Goal: Information Seeking & Learning: Learn about a topic

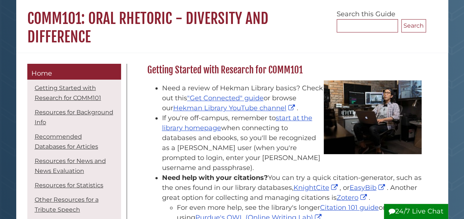
scroll to position [66, 0]
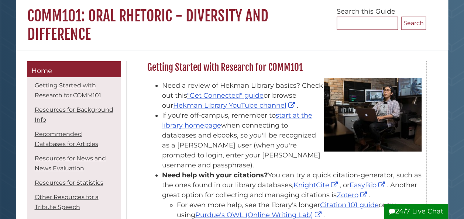
click at [229, 62] on h2 "Getting Started with Research for COMM101" at bounding box center [285, 68] width 282 height 12
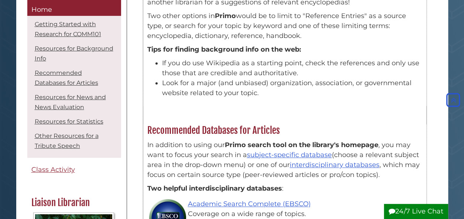
scroll to position [371, 0]
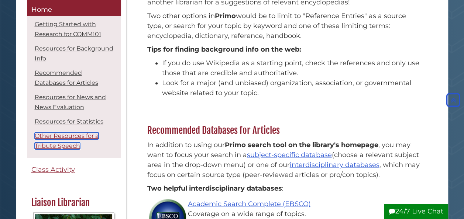
click at [53, 142] on link "Other Resources for a Tribute Speech" at bounding box center [67, 141] width 64 height 17
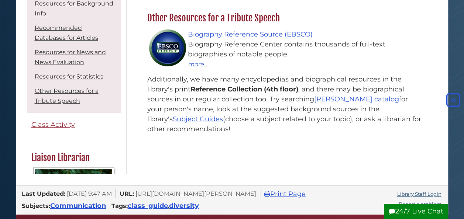
scroll to position [371, 0]
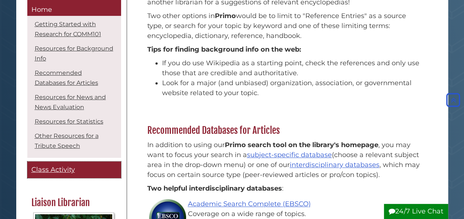
click at [61, 170] on span "Class Activity" at bounding box center [53, 170] width 44 height 8
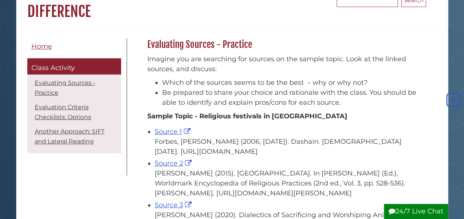
scroll to position [156, 0]
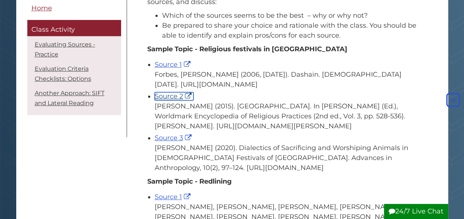
click at [168, 100] on link "Source 2" at bounding box center [174, 96] width 39 height 8
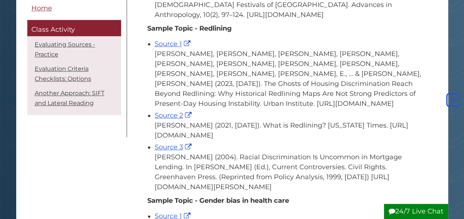
scroll to position [310, 0]
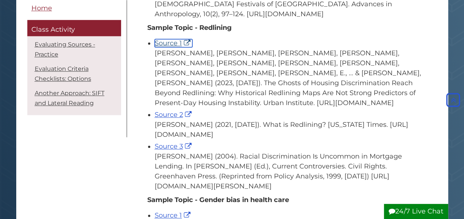
click at [168, 47] on link "Source 1" at bounding box center [174, 43] width 38 height 8
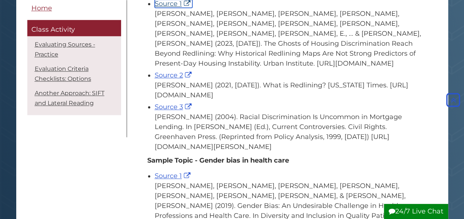
scroll to position [350, 0]
click at [165, 7] on link "Source 1" at bounding box center [174, 3] width 38 height 8
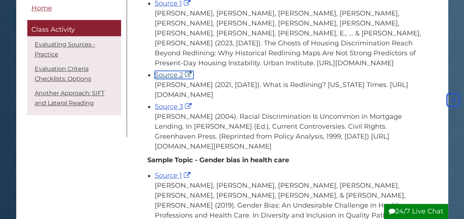
click at [170, 79] on link "Source 2" at bounding box center [174, 75] width 39 height 8
click at [176, 111] on link "Source 3" at bounding box center [174, 107] width 39 height 8
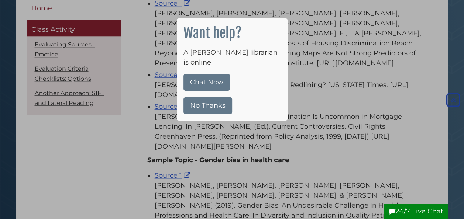
click at [206, 97] on button "No Thanks" at bounding box center [208, 105] width 49 height 17
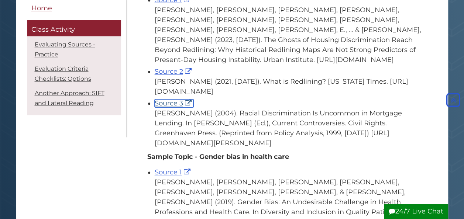
scroll to position [353, 0]
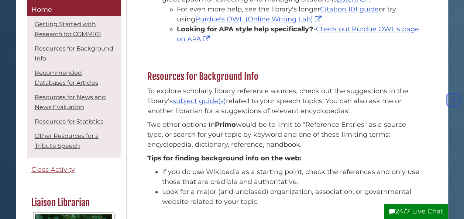
scroll to position [262, 0]
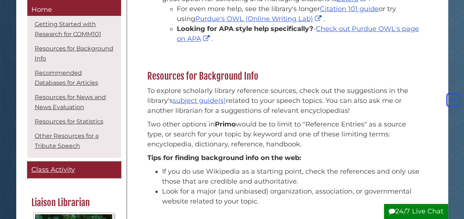
click at [61, 170] on span "Class Activity" at bounding box center [53, 170] width 44 height 8
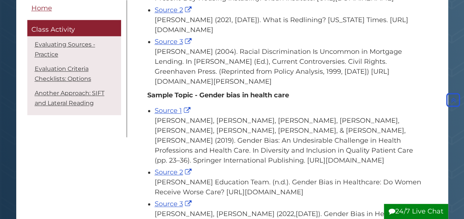
scroll to position [335, 0]
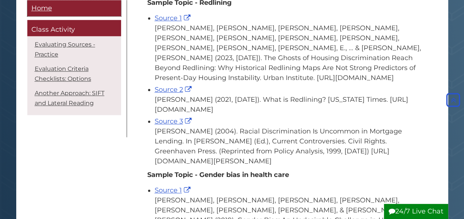
click at [58, 15] on link "Home" at bounding box center [74, 8] width 94 height 17
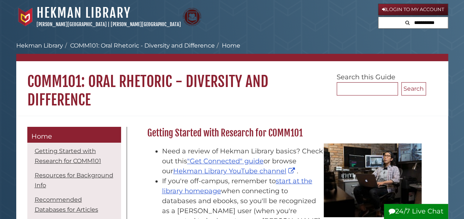
click at [35, 137] on span "Home" at bounding box center [41, 137] width 21 height 8
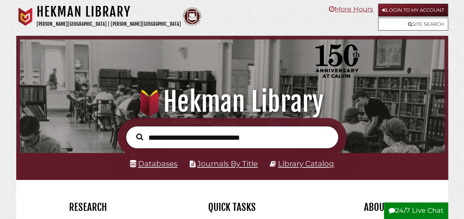
scroll to position [140, 421]
click at [243, 137] on input "text" at bounding box center [232, 137] width 213 height 22
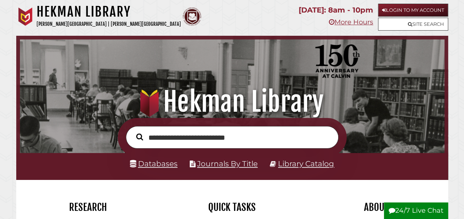
type input "**********"
click at [133, 132] on button "Search" at bounding box center [140, 137] width 14 height 11
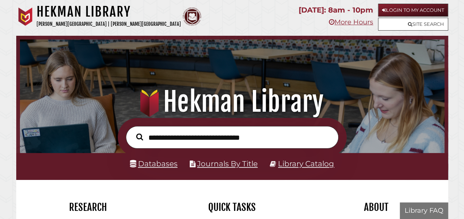
scroll to position [140, 421]
click at [202, 141] on input "text" at bounding box center [232, 137] width 213 height 22
type input "**********"
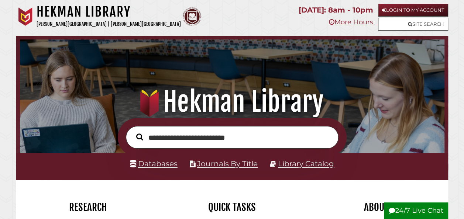
click at [133, 132] on button "Search" at bounding box center [140, 137] width 14 height 11
